Goal: Transaction & Acquisition: Purchase product/service

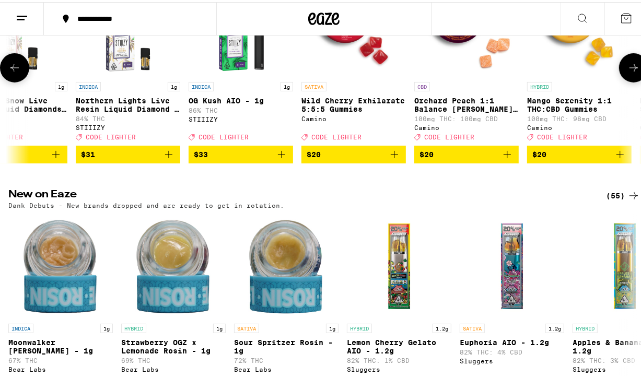
scroll to position [210, 0]
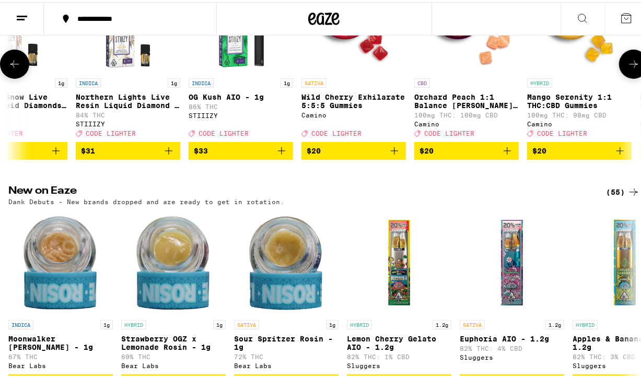
click at [167, 155] on icon "Add to bag" at bounding box center [169, 149] width 13 height 13
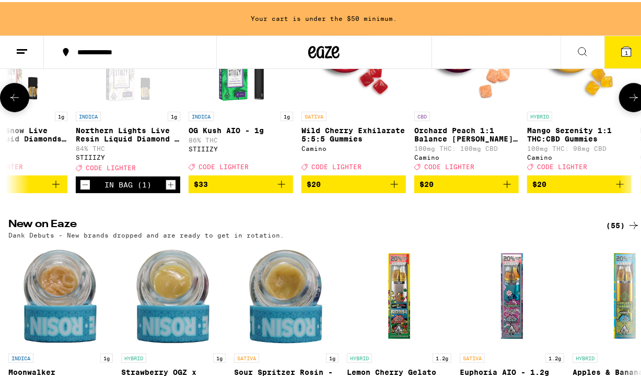
scroll to position [243, 0]
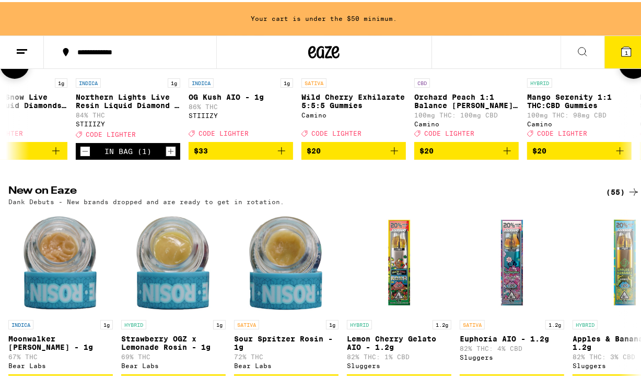
click at [283, 155] on icon "Add to bag" at bounding box center [281, 149] width 13 height 13
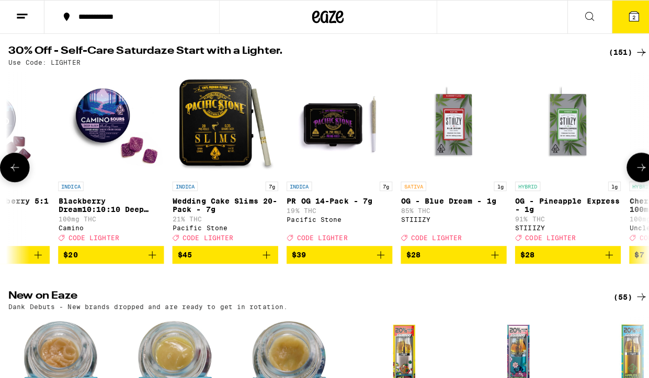
scroll to position [0, 852]
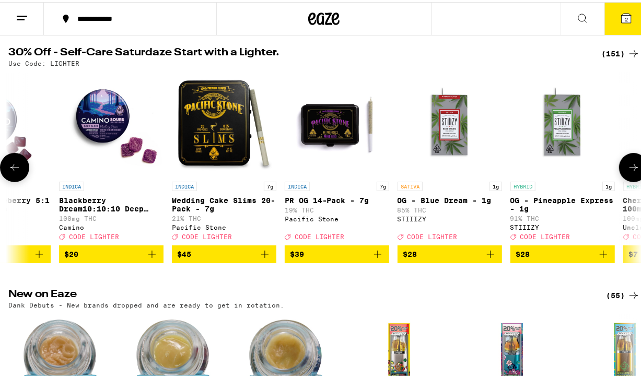
click at [233, 186] on div "INDICA 7g" at bounding box center [224, 184] width 105 height 9
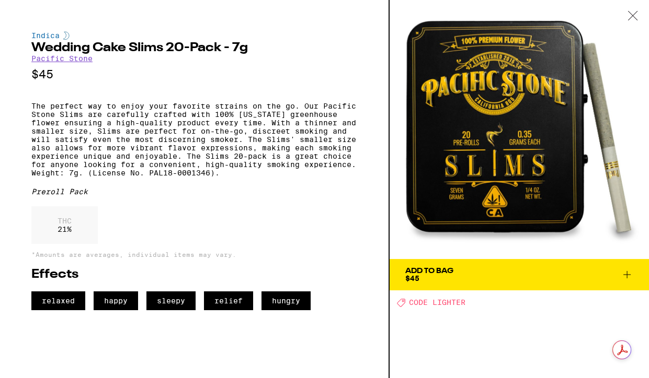
click at [101, 152] on p "The perfect way to enjoy your favorite strains on the go. Our Pacific Stone Sli…" at bounding box center [194, 139] width 326 height 75
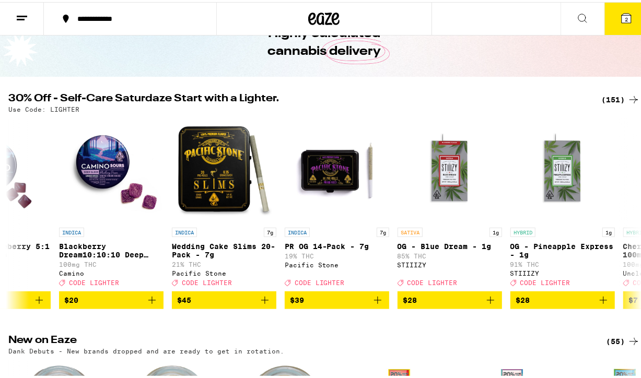
scroll to position [70, 0]
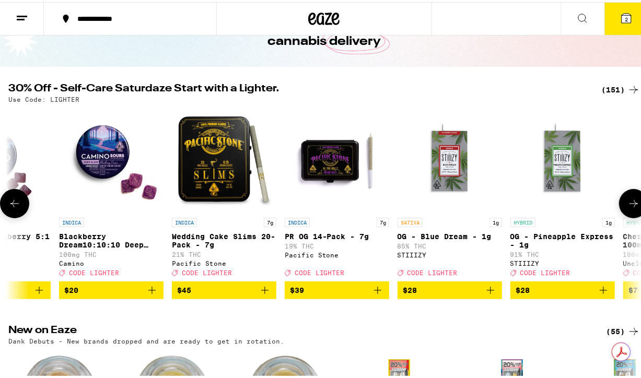
click at [332, 225] on div "INDICA 7g" at bounding box center [337, 220] width 105 height 9
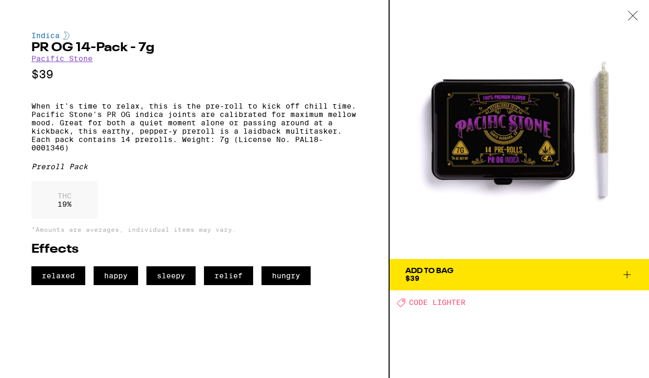
click at [437, 275] on div "Add To Bag" at bounding box center [429, 271] width 48 height 7
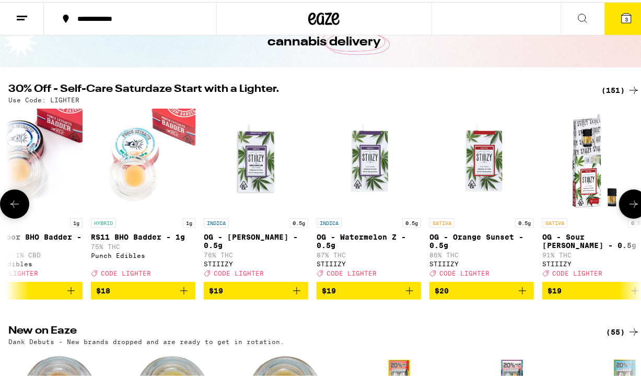
scroll to position [72, 0]
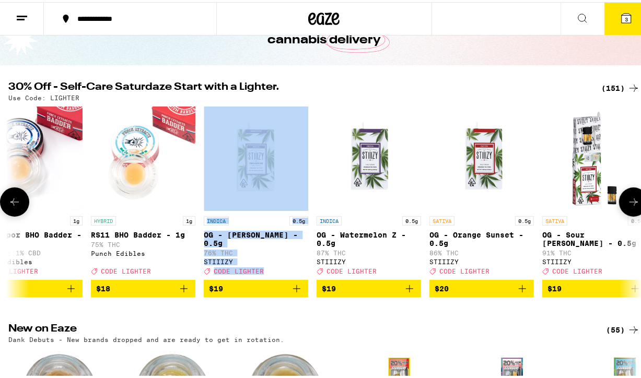
click at [358, 246] on p "OG - Watermelon Z - 0.5g" at bounding box center [369, 237] width 105 height 17
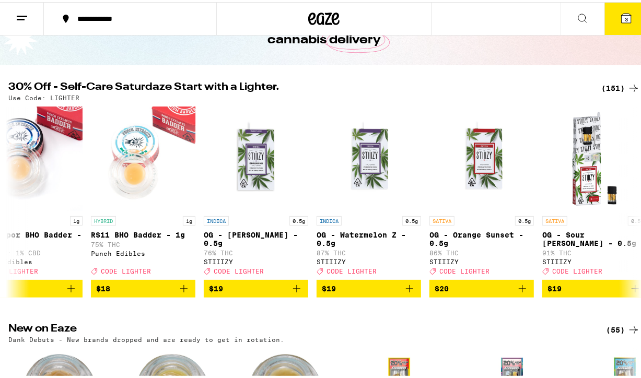
click at [259, 334] on h2 "New on Eaze" at bounding box center [298, 328] width 581 height 13
click at [406, 293] on icon "Add to bag" at bounding box center [409, 287] width 13 height 13
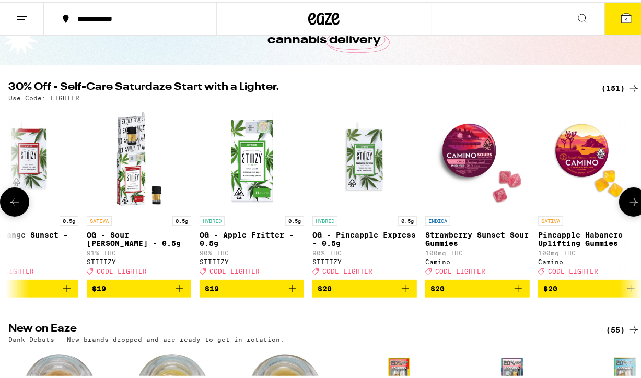
scroll to position [0, 4114]
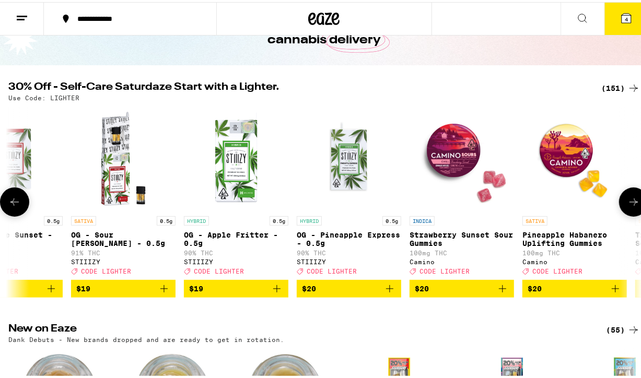
click at [223, 172] on img "Open page for OG - Apple Fritter - 0.5g from STIIIZY" at bounding box center [236, 157] width 105 height 105
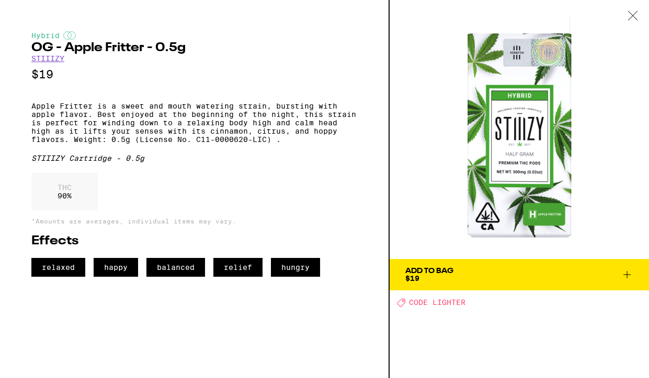
click at [189, 190] on div "Hybrid OG - Apple Fritter - 0.5g STIIIZY $19 Apple Fritter is a sweet and mouth…" at bounding box center [194, 154] width 326 height 246
click at [465, 290] on button "Add To Bag $19" at bounding box center [518, 274] width 259 height 31
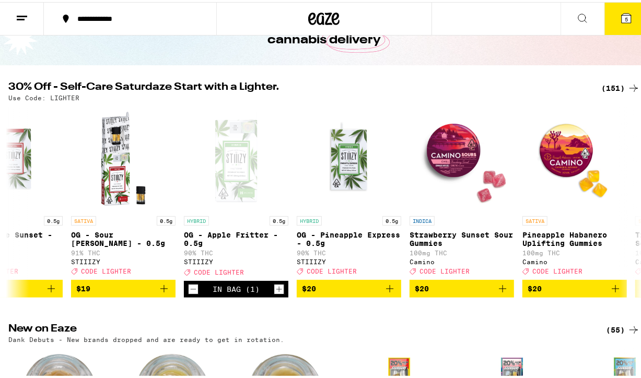
click at [438, 230] on div "INDICA Strawberry Sunset Sour Gummies 100mg THC Camino Deal Created with Sketch…" at bounding box center [462, 243] width 105 height 59
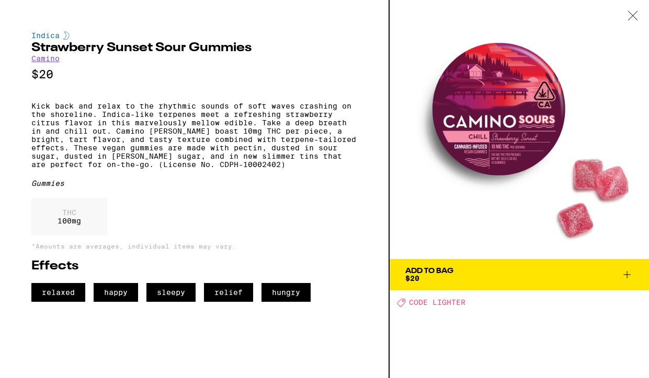
click at [146, 188] on div "Gummies" at bounding box center [194, 183] width 326 height 8
click at [455, 285] on button "Add To Bag $20" at bounding box center [518, 274] width 259 height 31
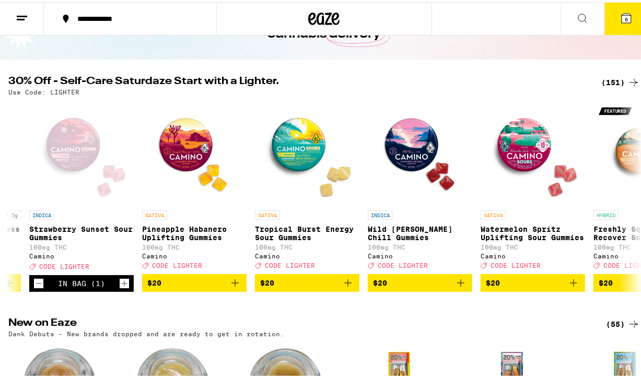
scroll to position [83, 0]
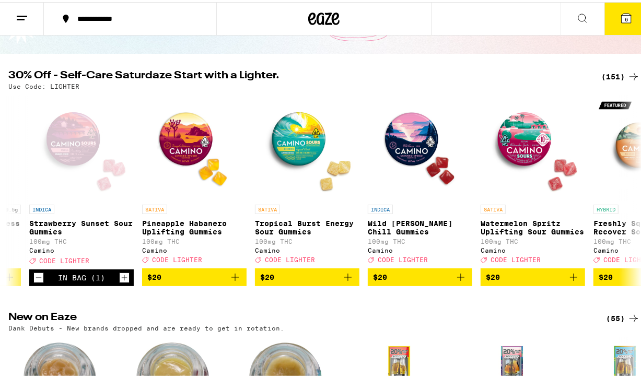
click at [413, 232] on p "Wild [PERSON_NAME] Chill Gummies" at bounding box center [420, 225] width 105 height 17
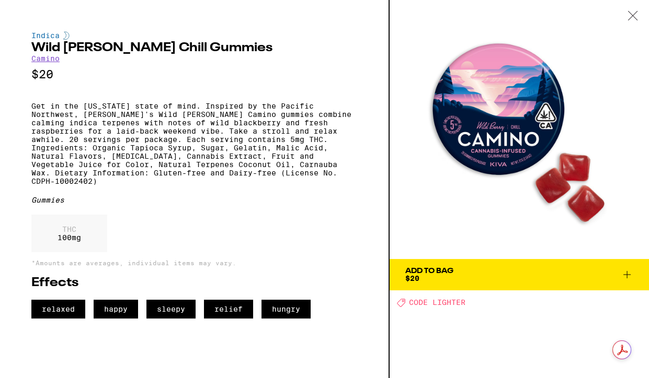
click at [462, 281] on span "Add To Bag $20" at bounding box center [519, 275] width 228 height 15
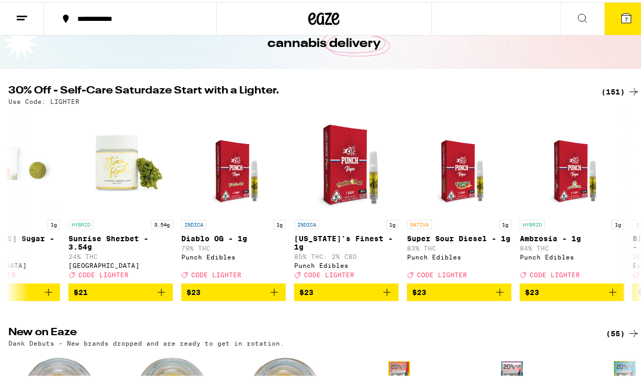
scroll to position [0, 6067]
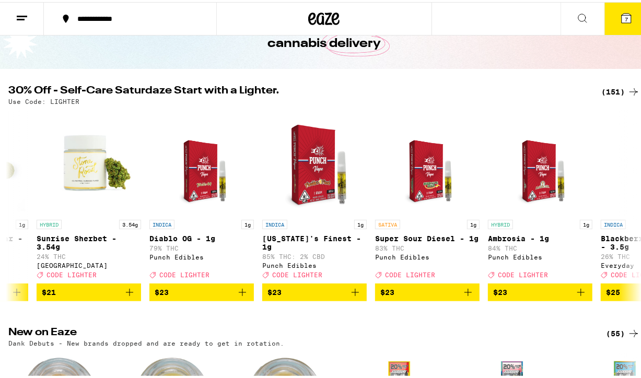
click at [371, 261] on div "HYBRID 3.5g Orange Crush - 3.5g 27% THC Heirbloom Deal Created with Sketch. COD…" at bounding box center [324, 203] width 649 height 191
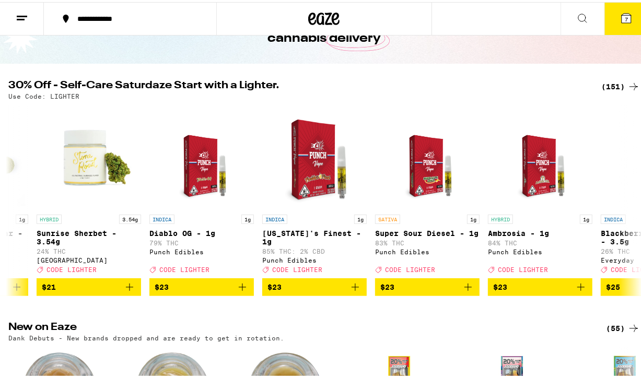
click at [182, 202] on img "Open page for Diablo OG - 1g from Punch Edibles" at bounding box center [201, 155] width 81 height 105
click at [239, 292] on icon "Add to bag" at bounding box center [242, 285] width 13 height 13
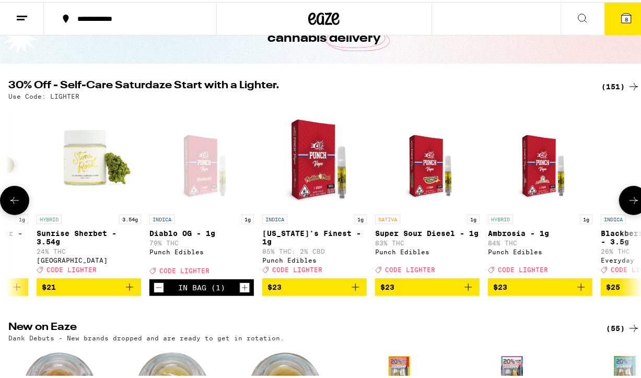
click at [246, 292] on icon "Increment" at bounding box center [244, 286] width 9 height 13
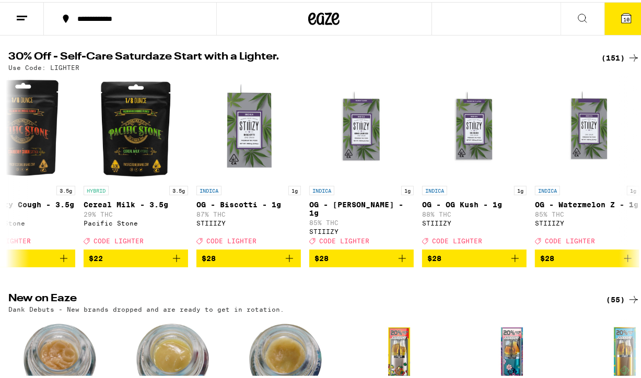
scroll to position [101, 0]
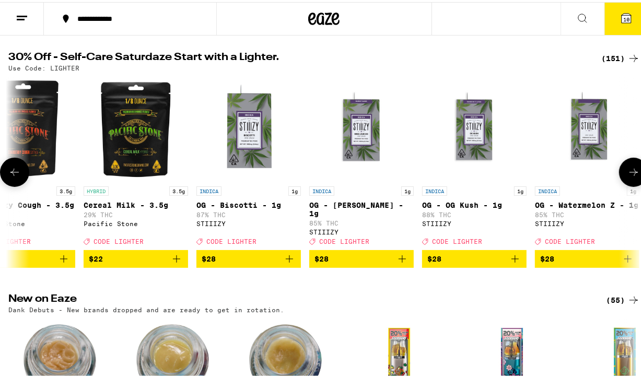
click at [371, 182] on link "INDICA 1g OG - [PERSON_NAME] - 1g 85% THC STIIIZY Deal Created with Sketch. COD…" at bounding box center [361, 161] width 105 height 173
